Goal: Browse casually: Explore the website without a specific task or goal

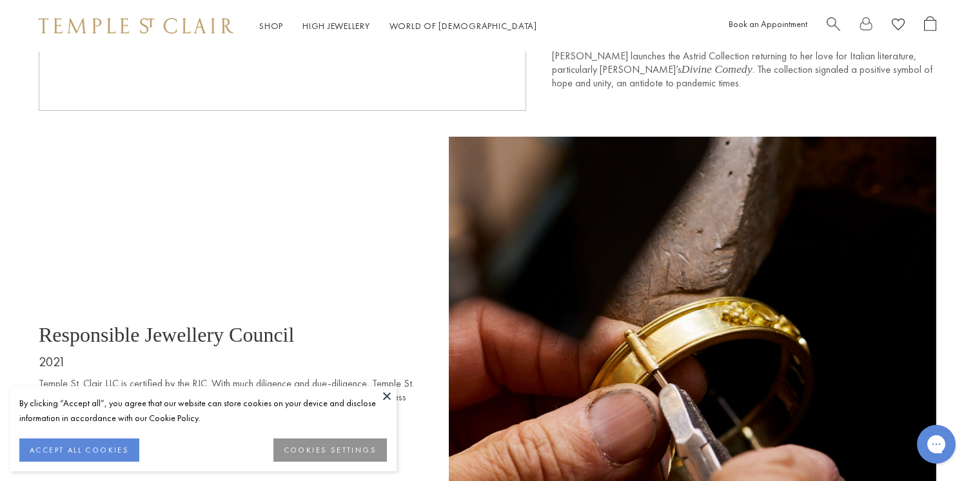
scroll to position [6452, 0]
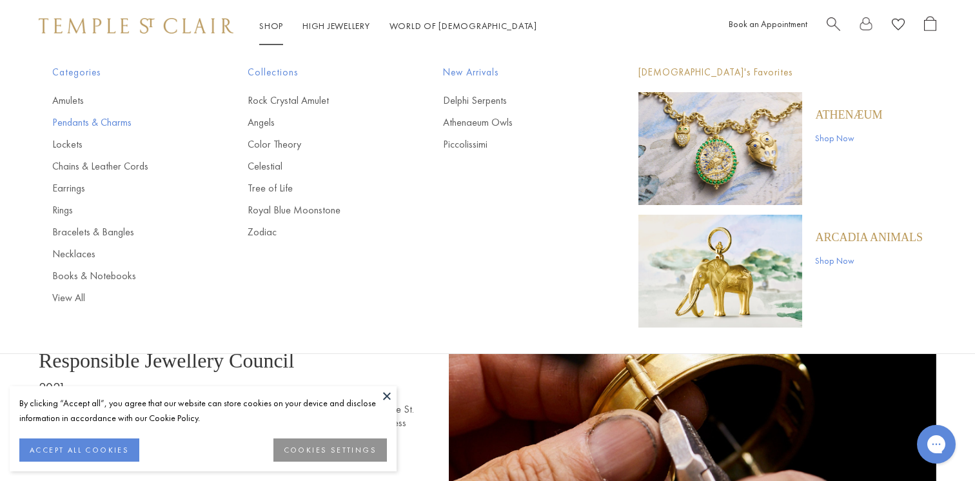
click at [83, 124] on link "Pendants & Charms" at bounding box center [124, 122] width 144 height 14
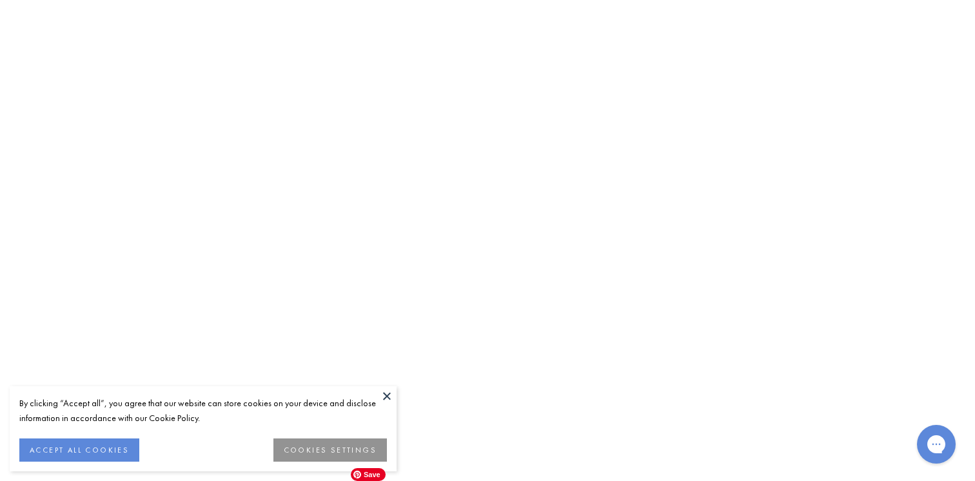
scroll to position [3855, 0]
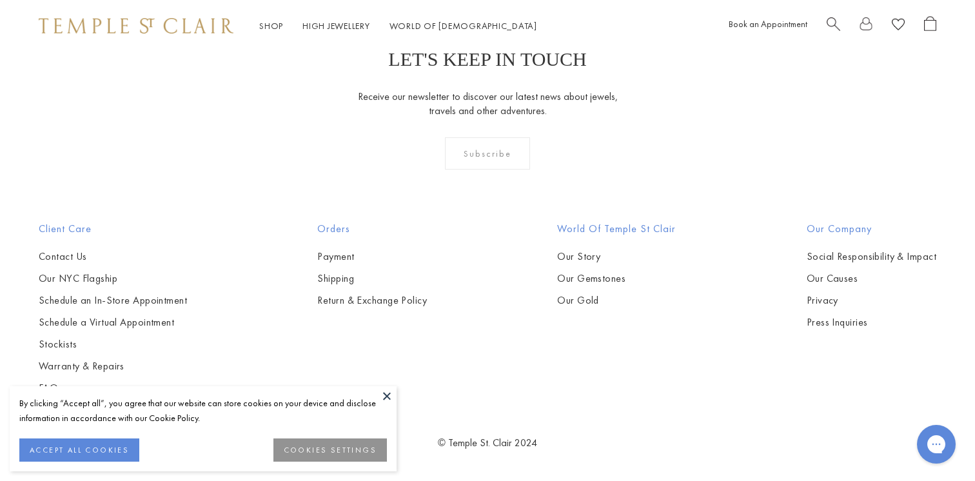
click at [387, 397] on button at bounding box center [386, 395] width 19 height 19
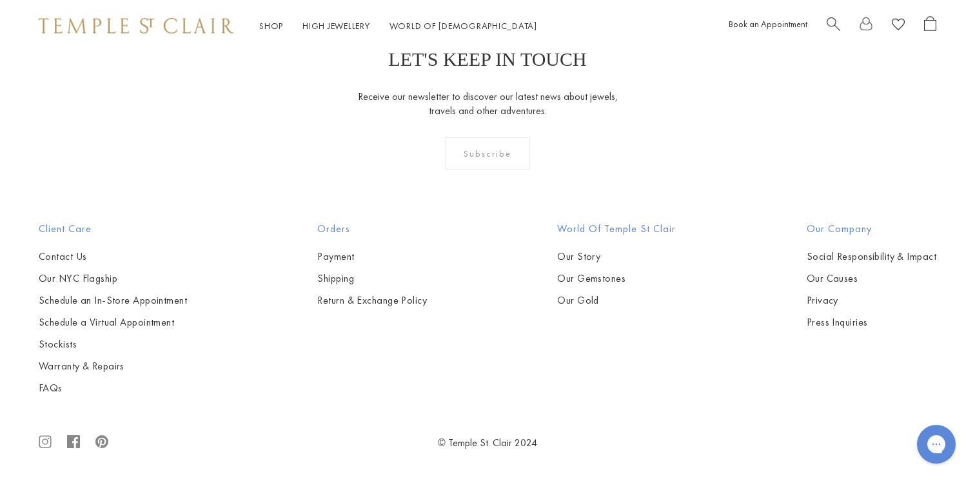
scroll to position [7952, 0]
click at [900, 23] on image at bounding box center [898, 24] width 13 height 12
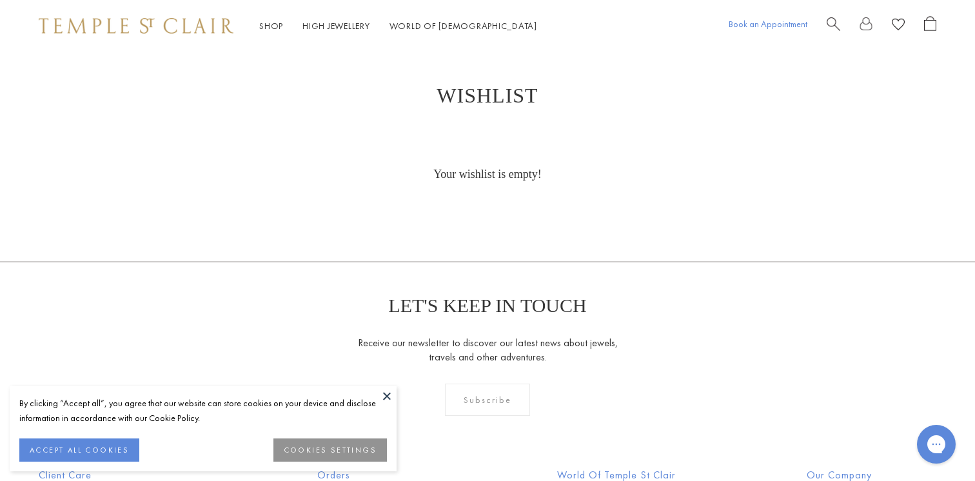
click at [795, 21] on link "Book an Appointment" at bounding box center [768, 24] width 79 height 12
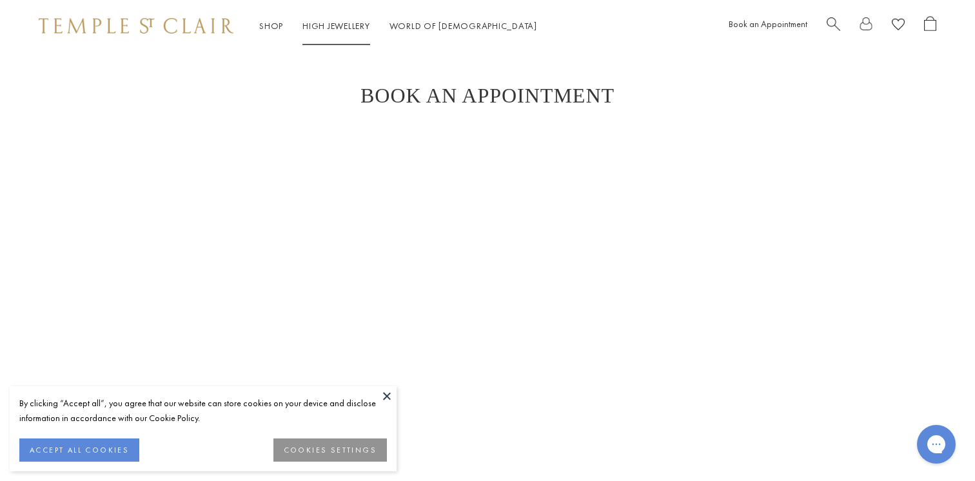
click at [318, 24] on link "High Jewellery High Jewellery" at bounding box center [336, 26] width 68 height 12
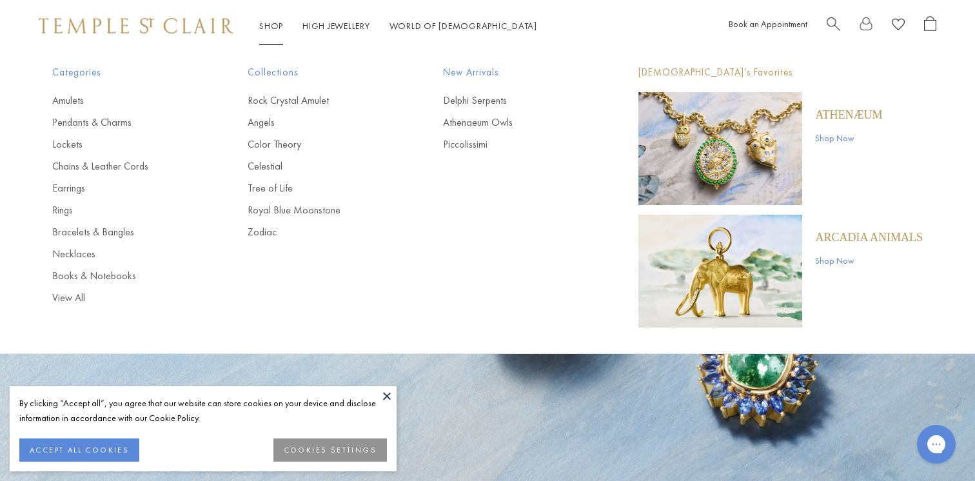
click at [251, 19] on div "Shop Shop Categories Amulets Pendants & Charms Lockets Chains & Leather Cords E…" at bounding box center [302, 26] width 527 height 16
click at [265, 25] on link "Shop Shop" at bounding box center [271, 26] width 24 height 12
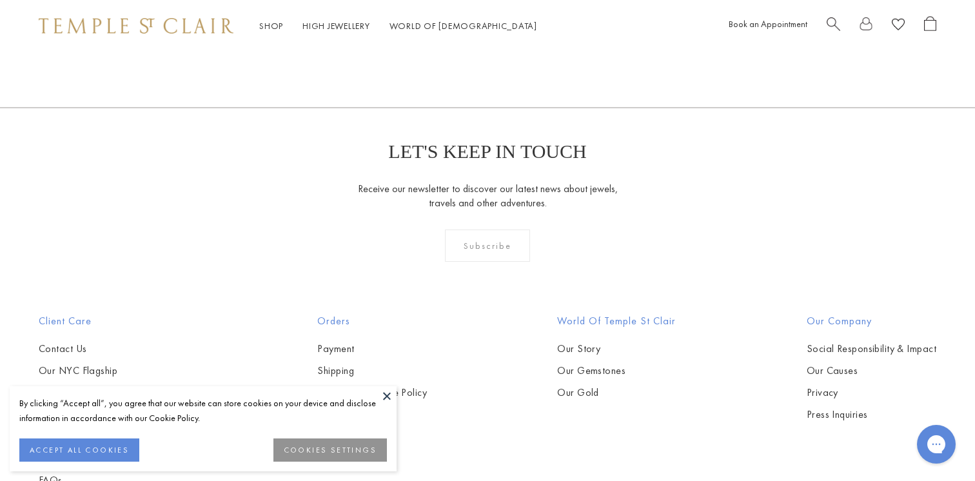
scroll to position [1494, 0]
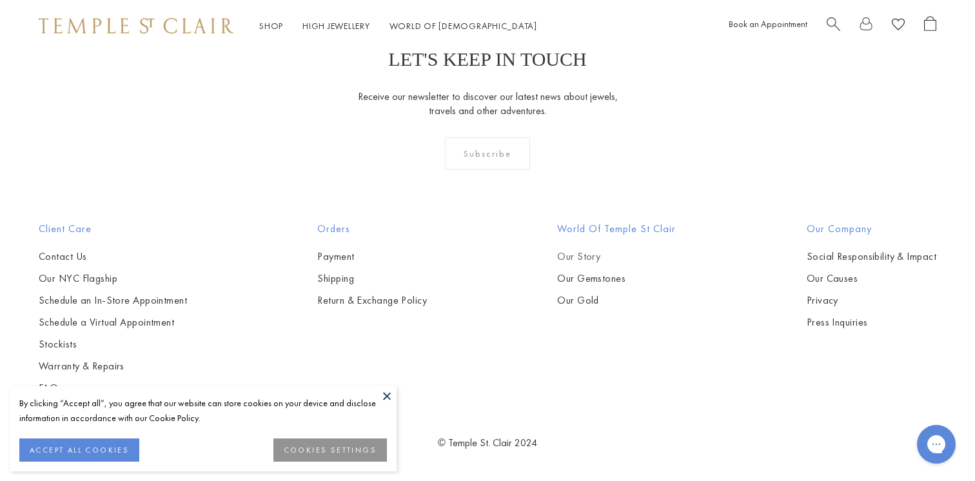
click at [584, 262] on link "Our Story" at bounding box center [616, 257] width 119 height 14
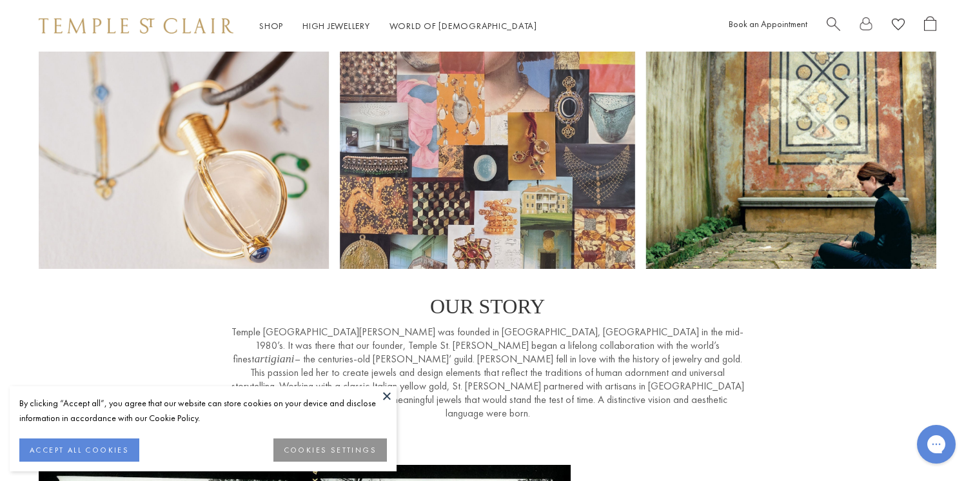
scroll to position [64, 0]
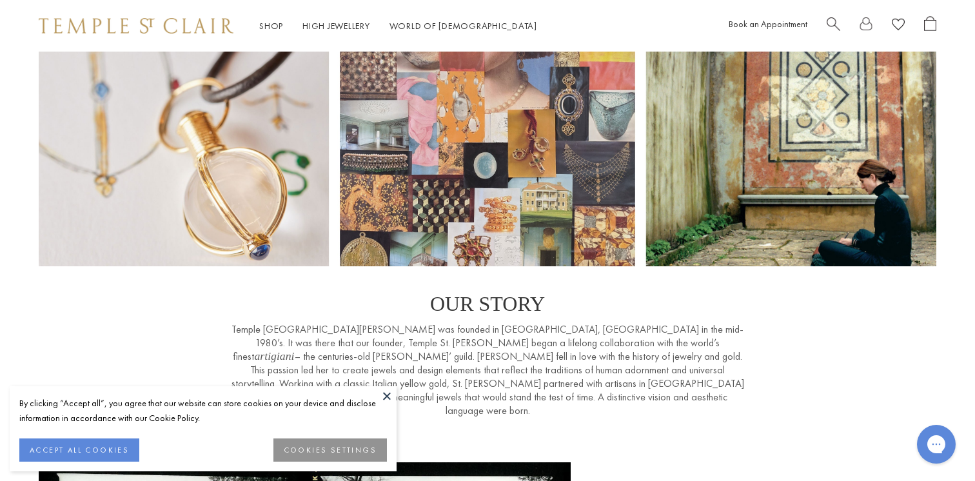
click at [388, 396] on button at bounding box center [386, 395] width 19 height 19
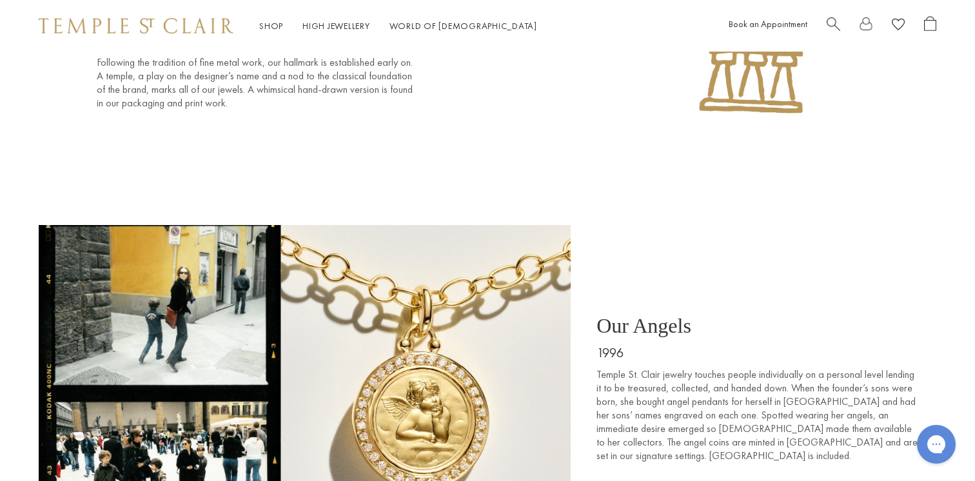
scroll to position [1983, 0]
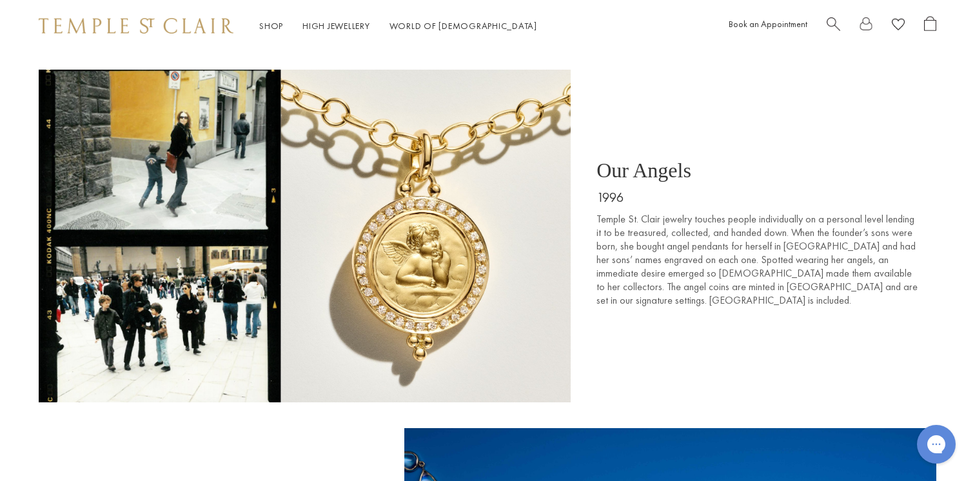
click at [925, 21] on span "Open Shopping Bag" at bounding box center [930, 23] width 12 height 15
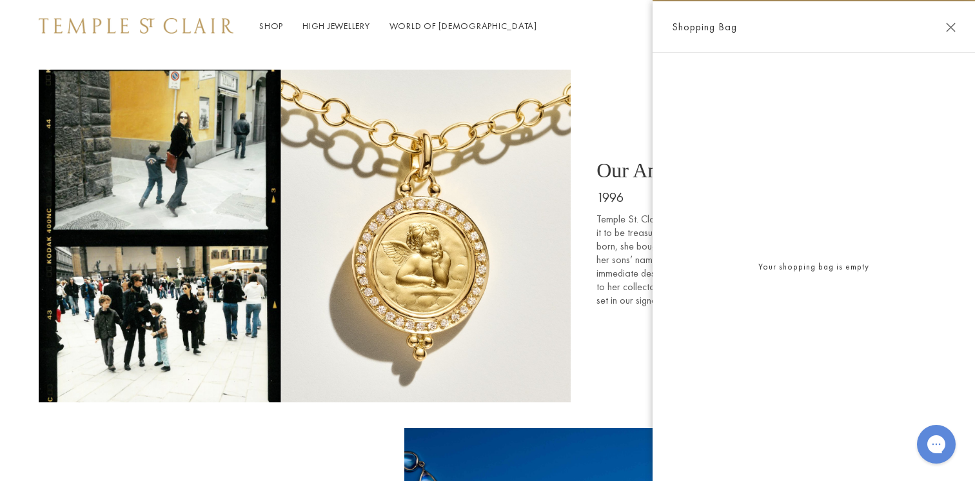
click at [954, 26] on button "Close Shopping Bag" at bounding box center [951, 28] width 10 height 10
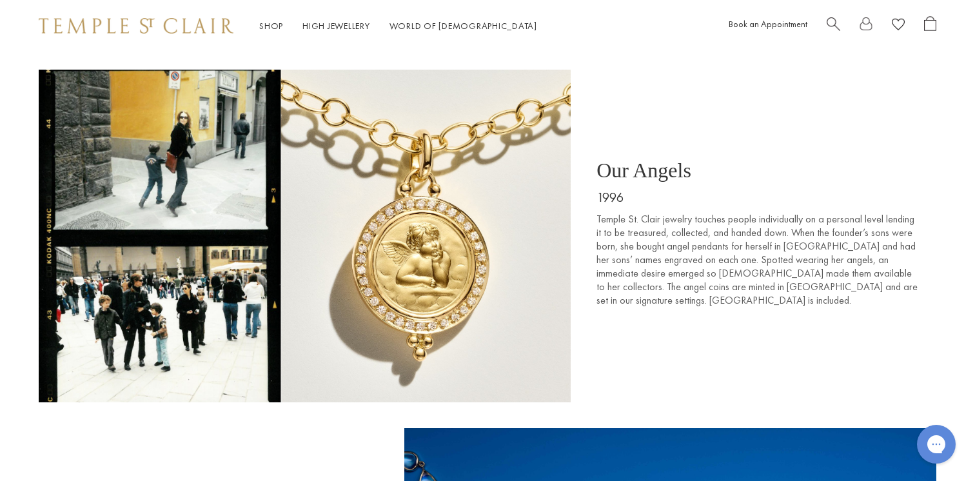
click at [899, 28] on image at bounding box center [898, 24] width 13 height 12
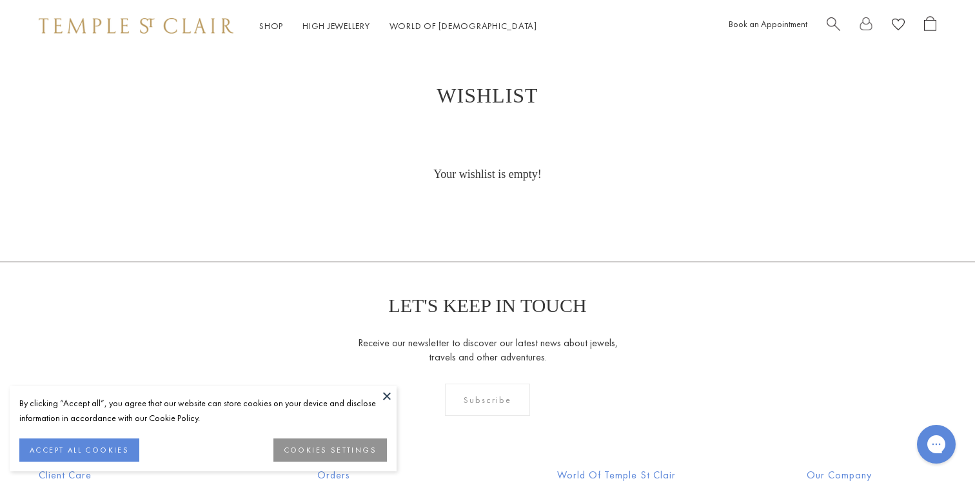
click at [864, 25] on link at bounding box center [866, 26] width 13 height 20
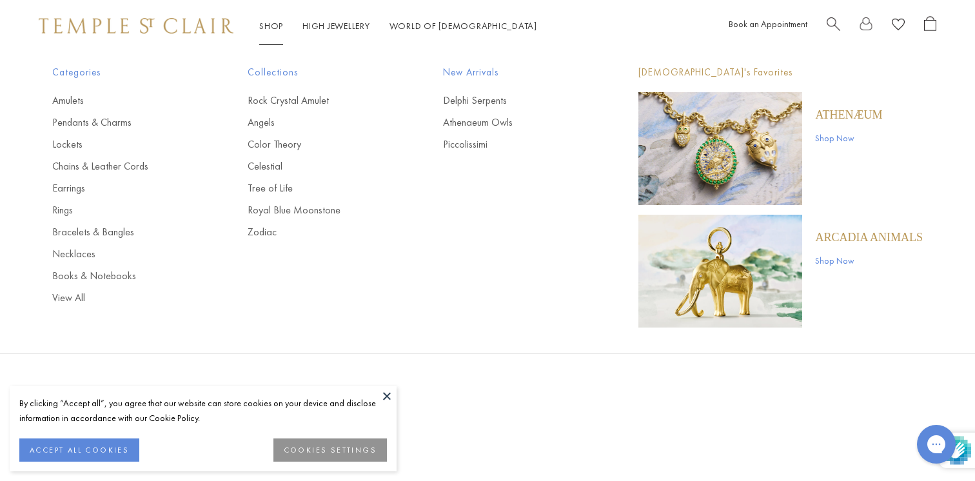
click at [274, 23] on link "Shop Shop" at bounding box center [271, 26] width 24 height 12
click at [158, 14] on div "Shop Shop Categories Amulets Pendants & Charms Lockets Chains & Leather Cords E…" at bounding box center [487, 26] width 975 height 52
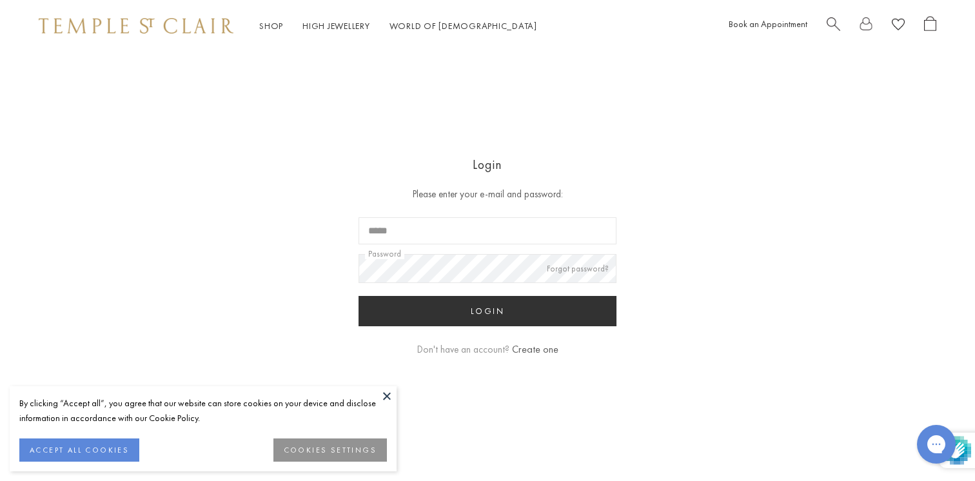
click at [179, 22] on img at bounding box center [136, 25] width 195 height 15
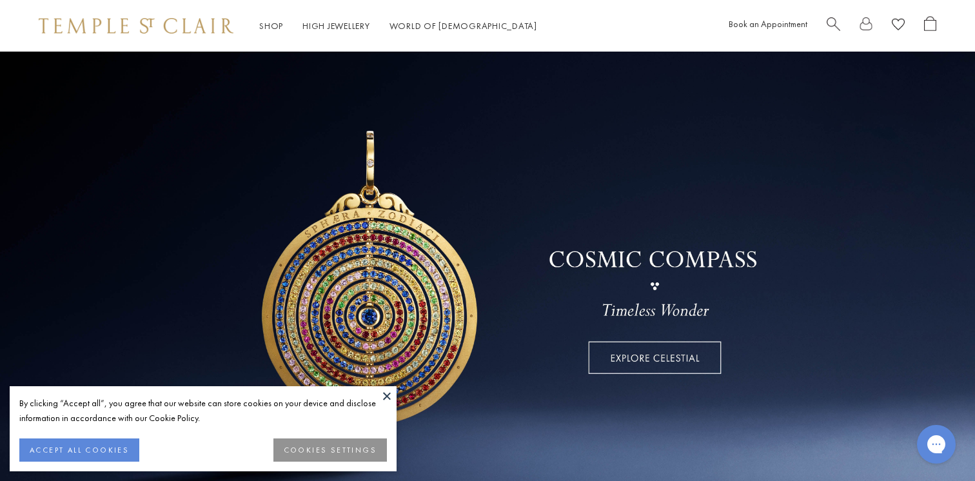
click at [387, 391] on button at bounding box center [386, 395] width 19 height 19
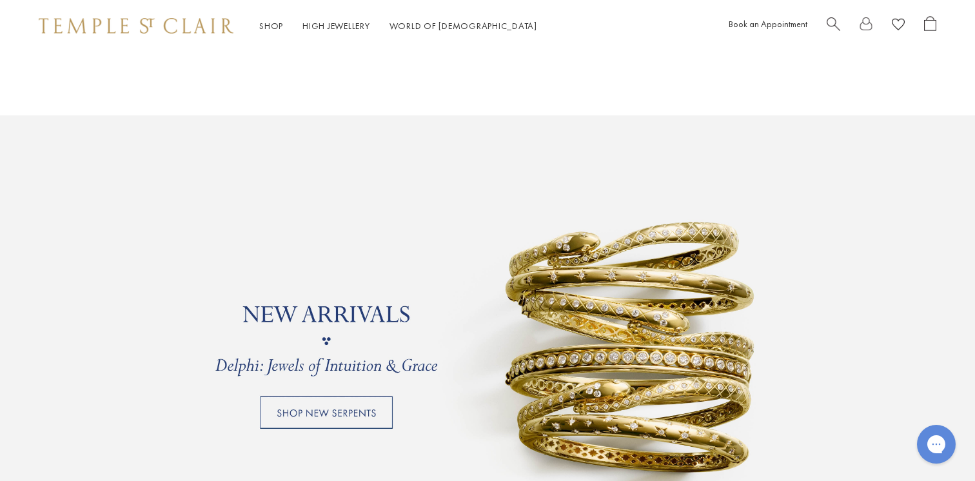
scroll to position [1058, 0]
